Goal: Find contact information: Find contact information

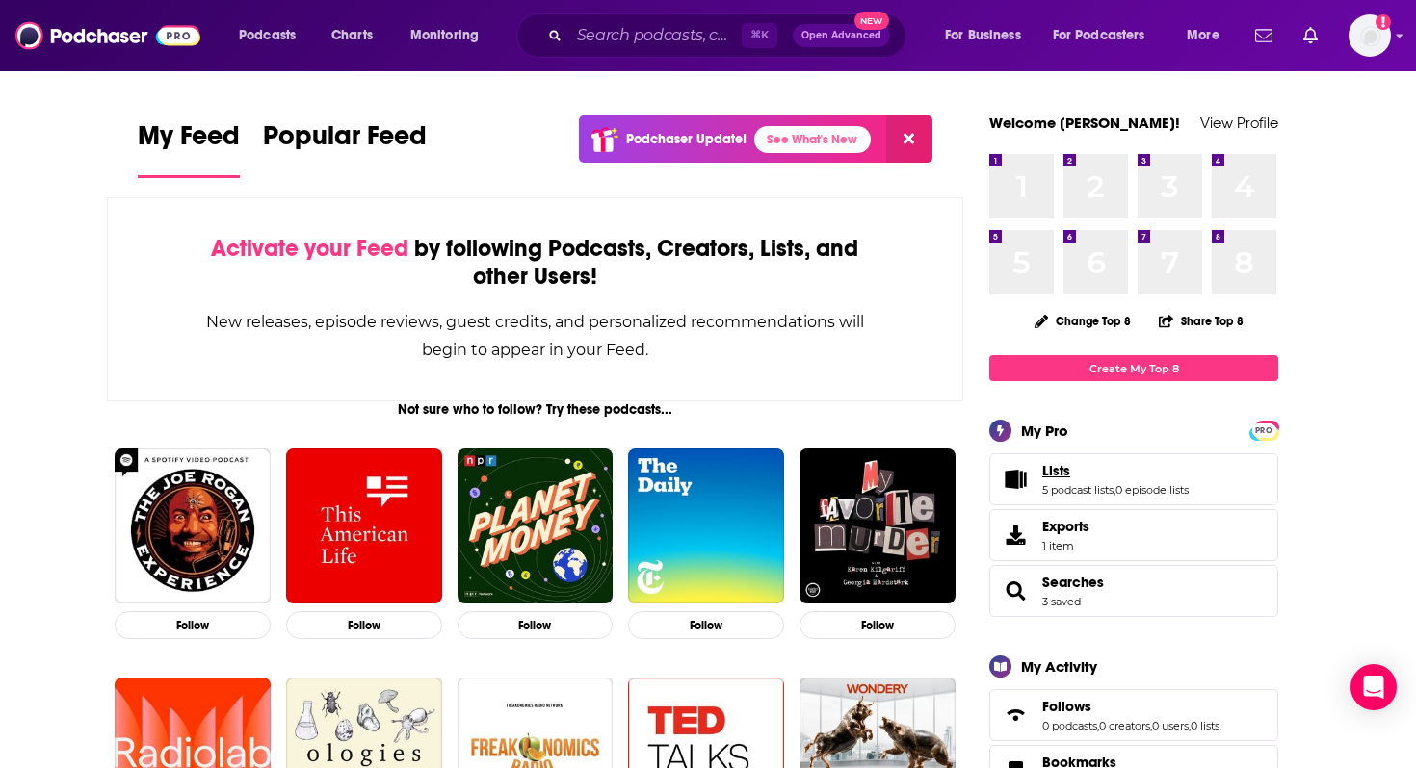
click at [1055, 473] on span "Lists" at bounding box center [1056, 470] width 28 height 17
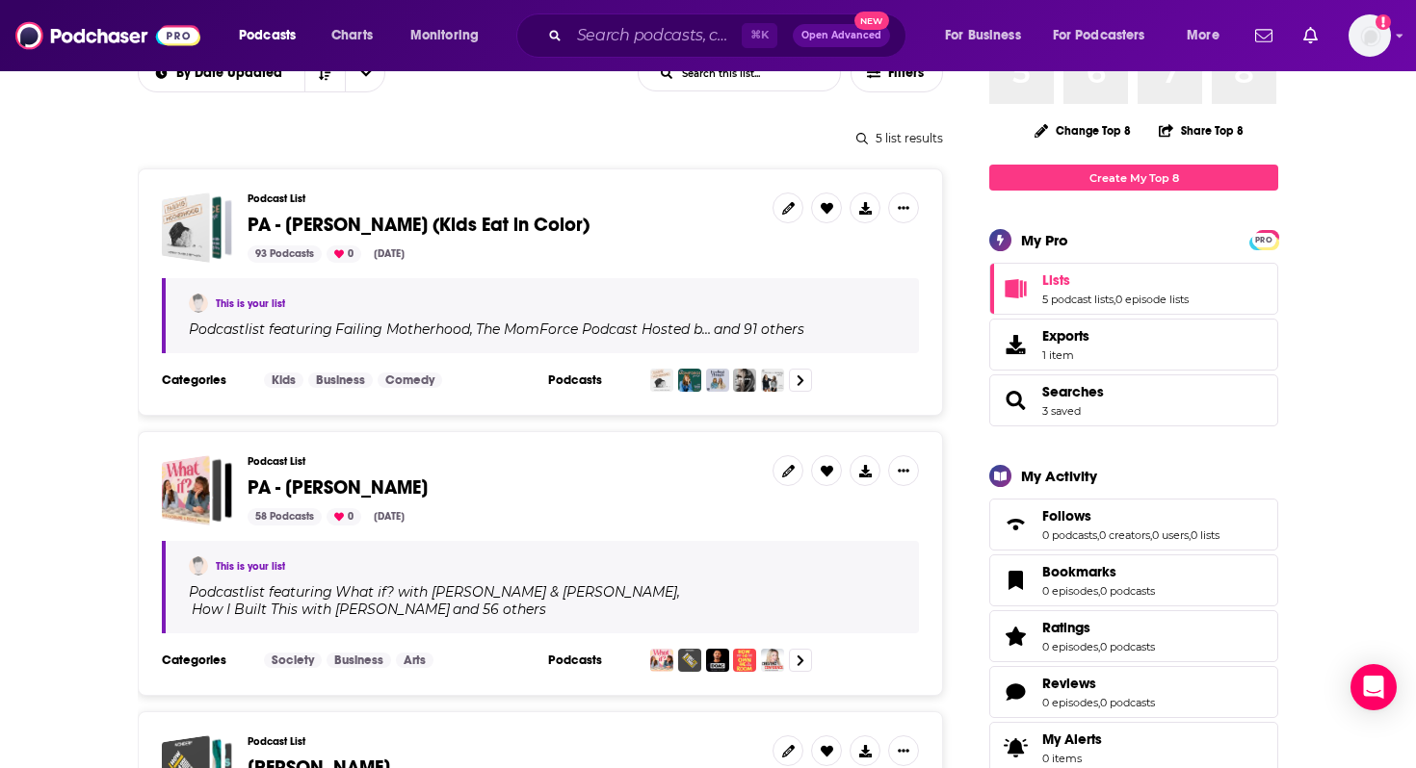
scroll to position [228, 0]
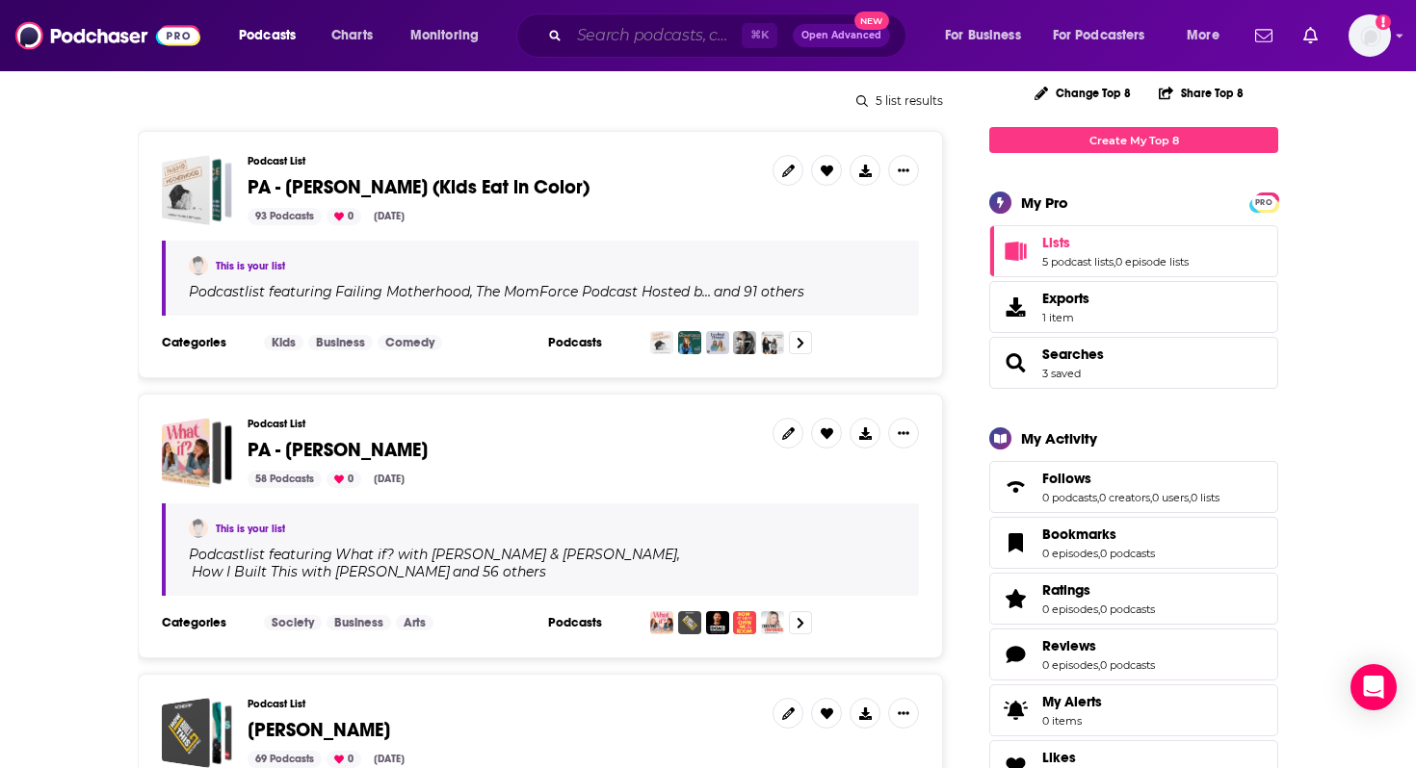
click at [637, 40] on input "Search podcasts, credits, & more..." at bounding box center [655, 35] width 172 height 31
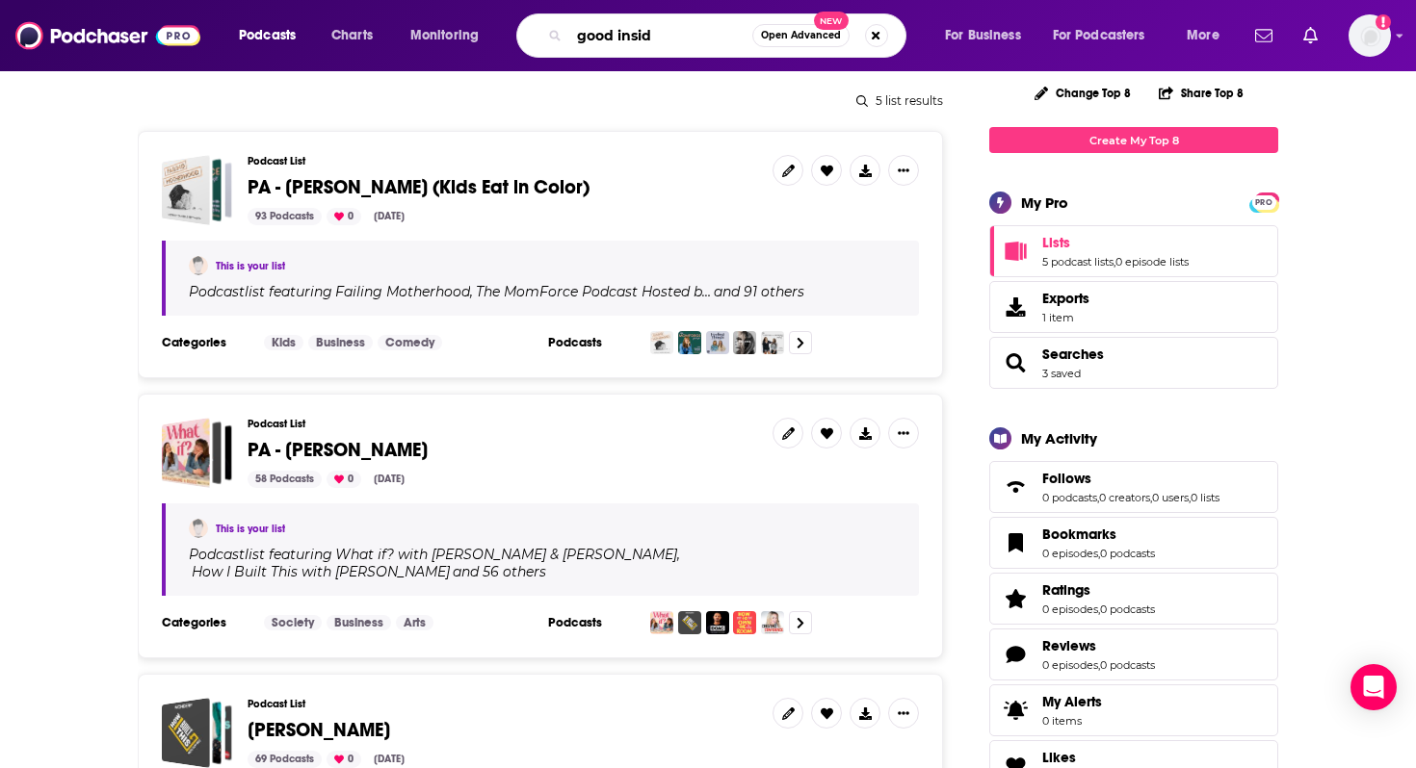
type input "good inside"
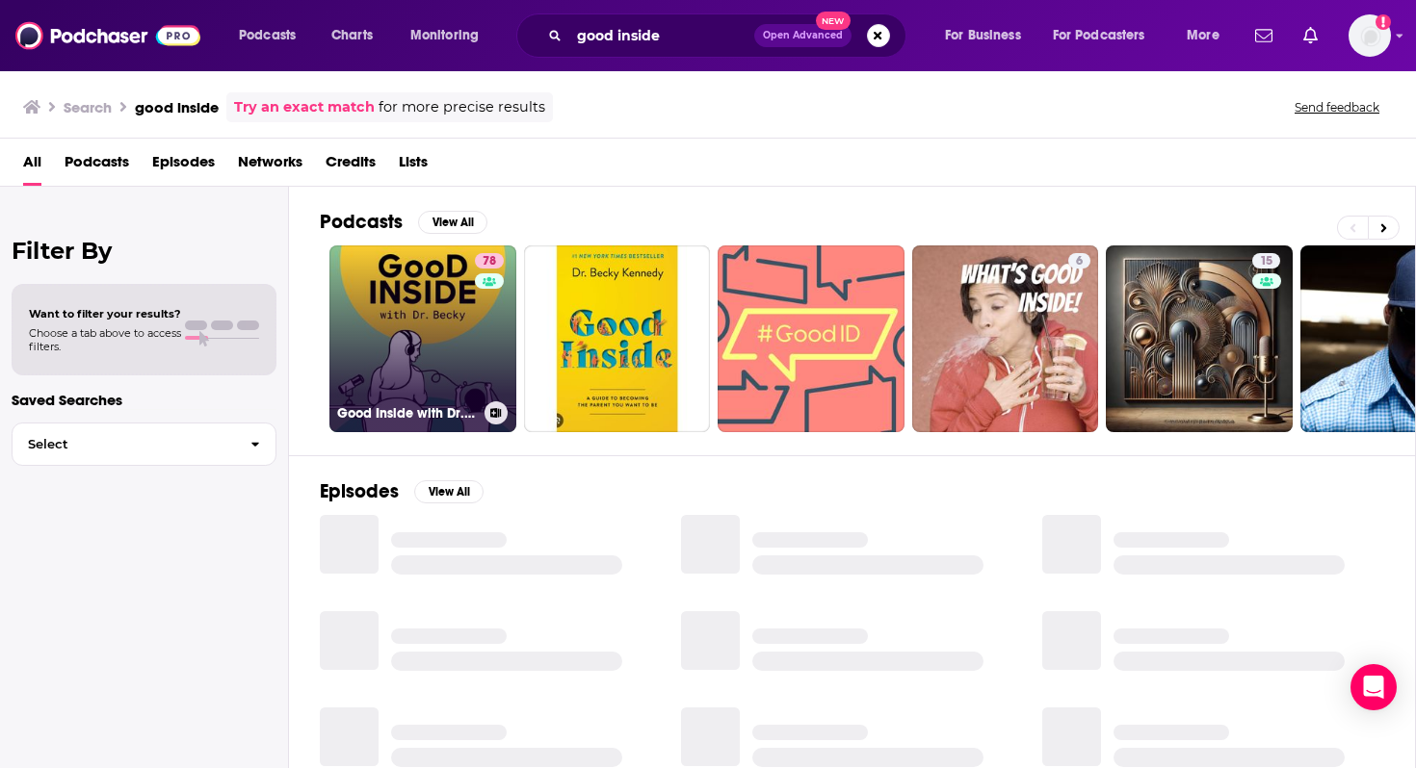
click at [430, 344] on link "78 Good Inside with Dr. [PERSON_NAME]" at bounding box center [422, 339] width 187 height 187
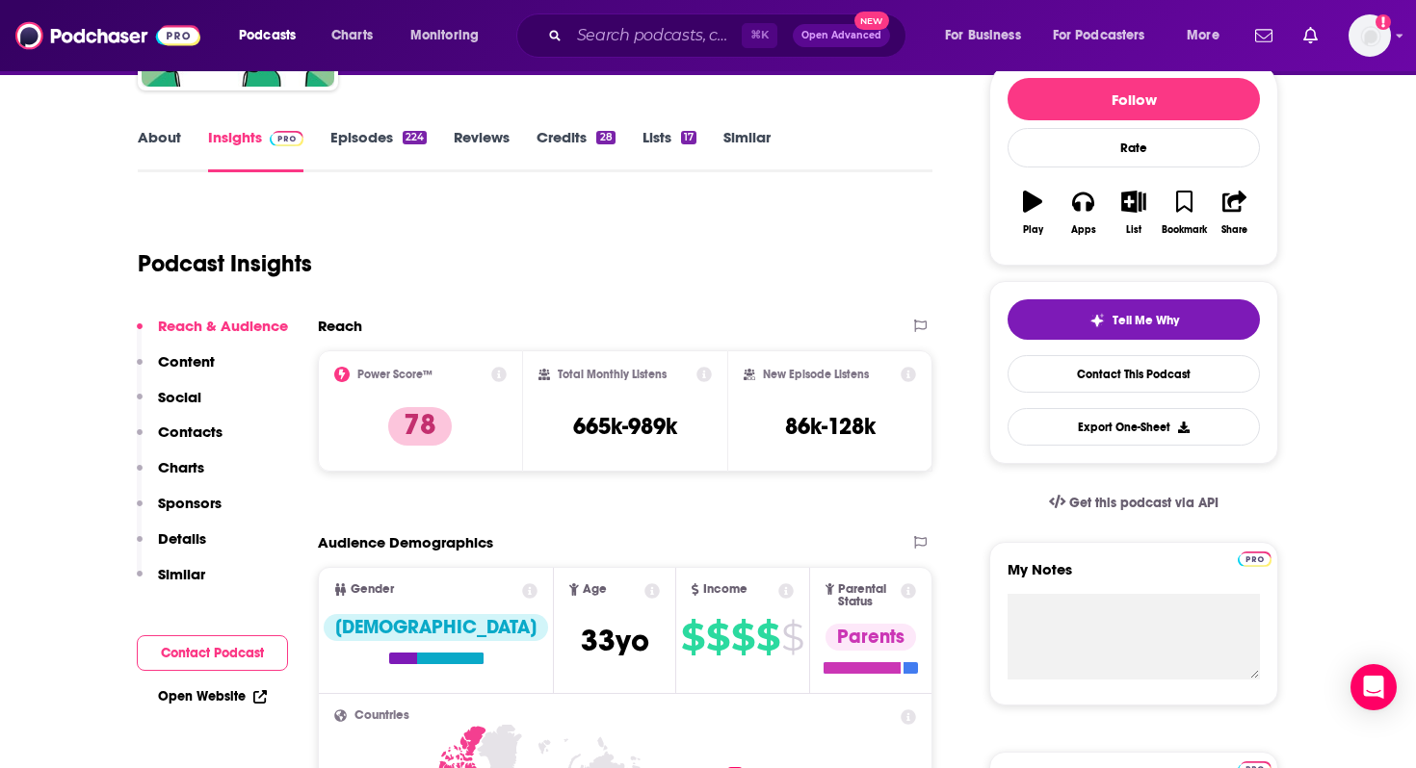
click at [210, 433] on p "Contacts" at bounding box center [190, 432] width 65 height 18
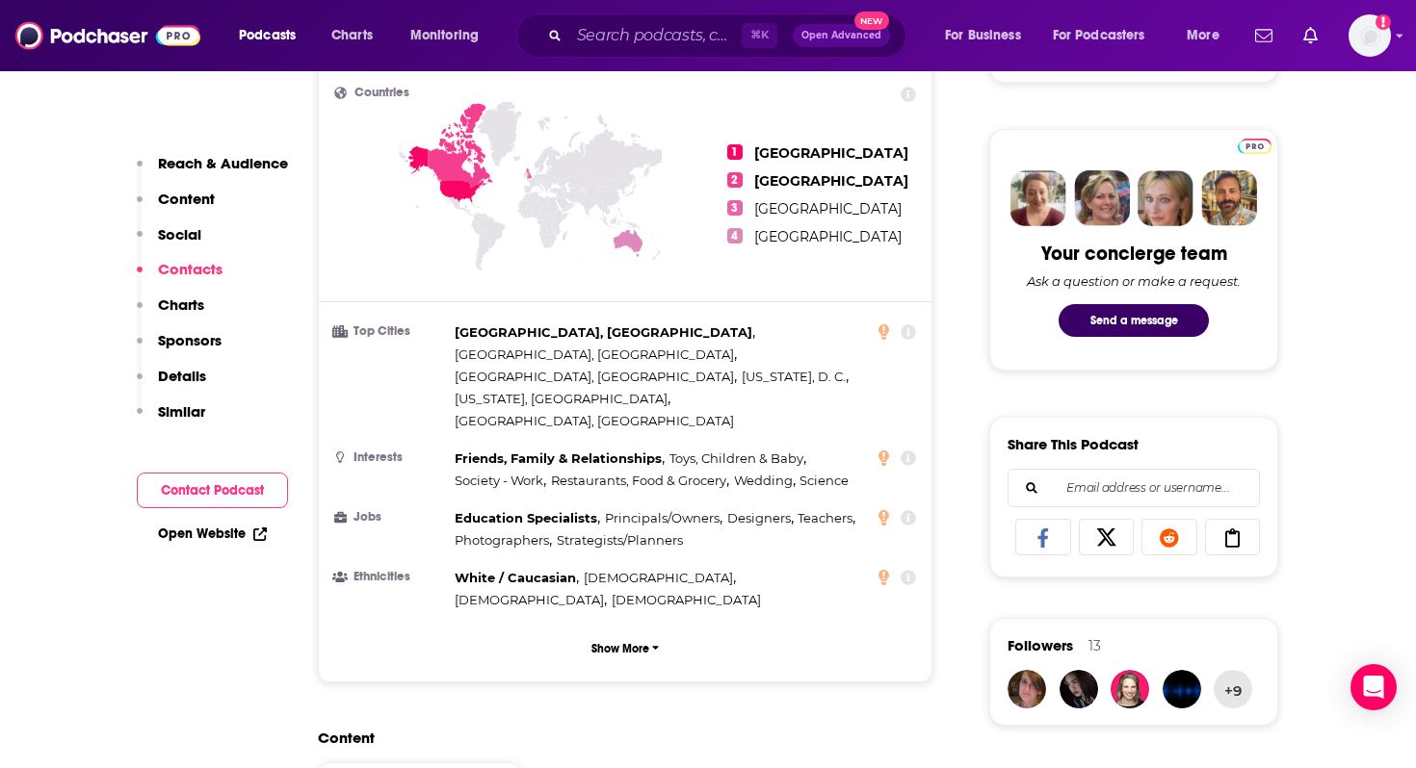
scroll to position [1697, 0]
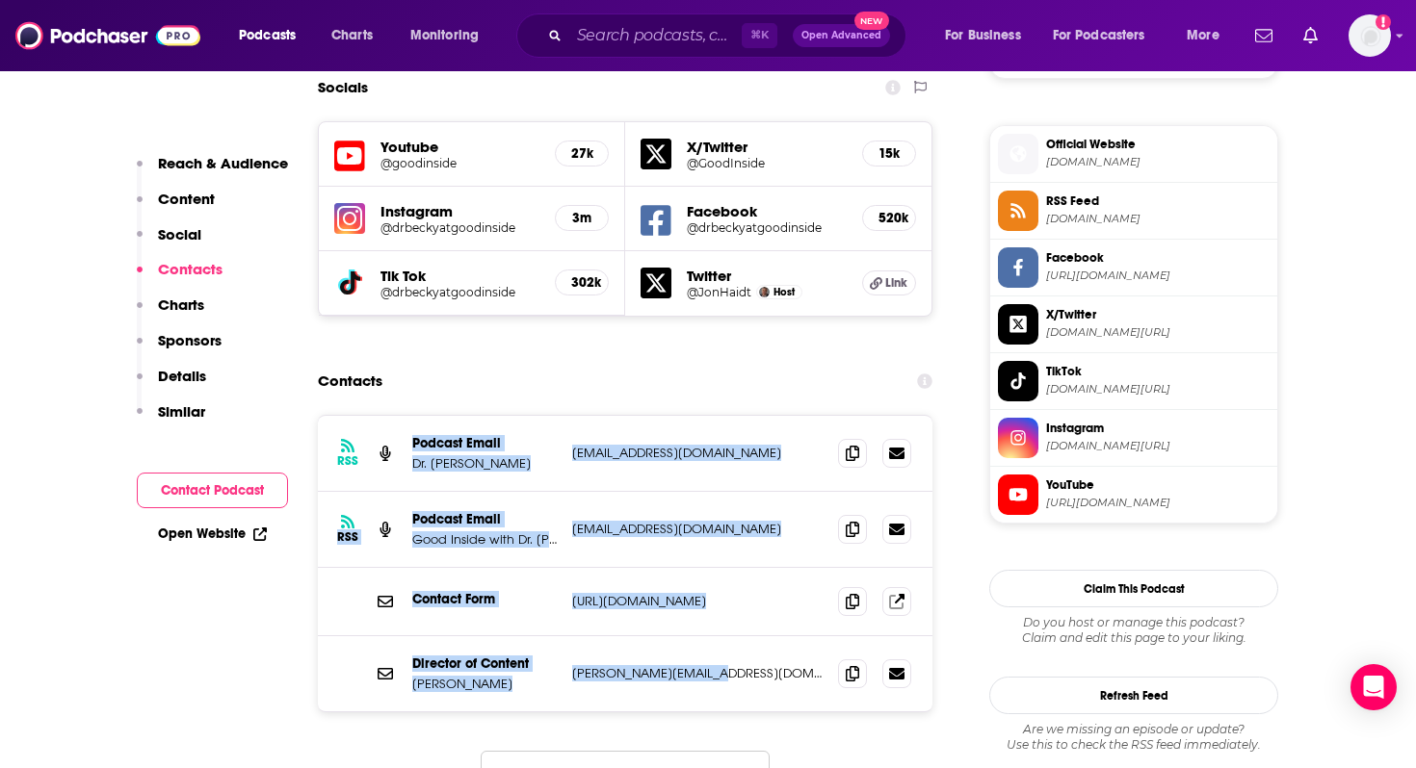
drag, startPoint x: 745, startPoint y: 579, endPoint x: 404, endPoint y: 339, distance: 416.8
click at [404, 416] on div "RSS Podcast Email Dr. [PERSON_NAME] [EMAIL_ADDRESS][DOMAIN_NAME] [EMAIL_ADDRESS…" at bounding box center [625, 564] width 614 height 296
copy div "Podcast Email Dr. [PERSON_NAME] [EMAIL_ADDRESS][DOMAIN_NAME] [EMAIL_ADDRESS][DO…"
